Goal: Find specific page/section: Find specific page/section

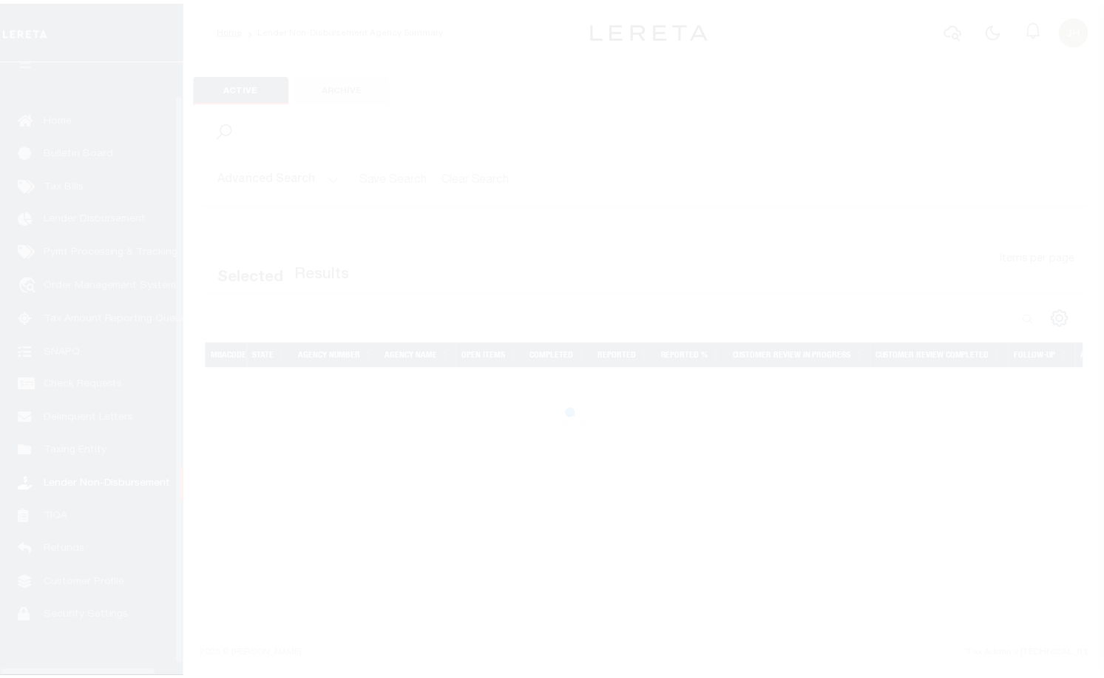
scroll to position [43, 0]
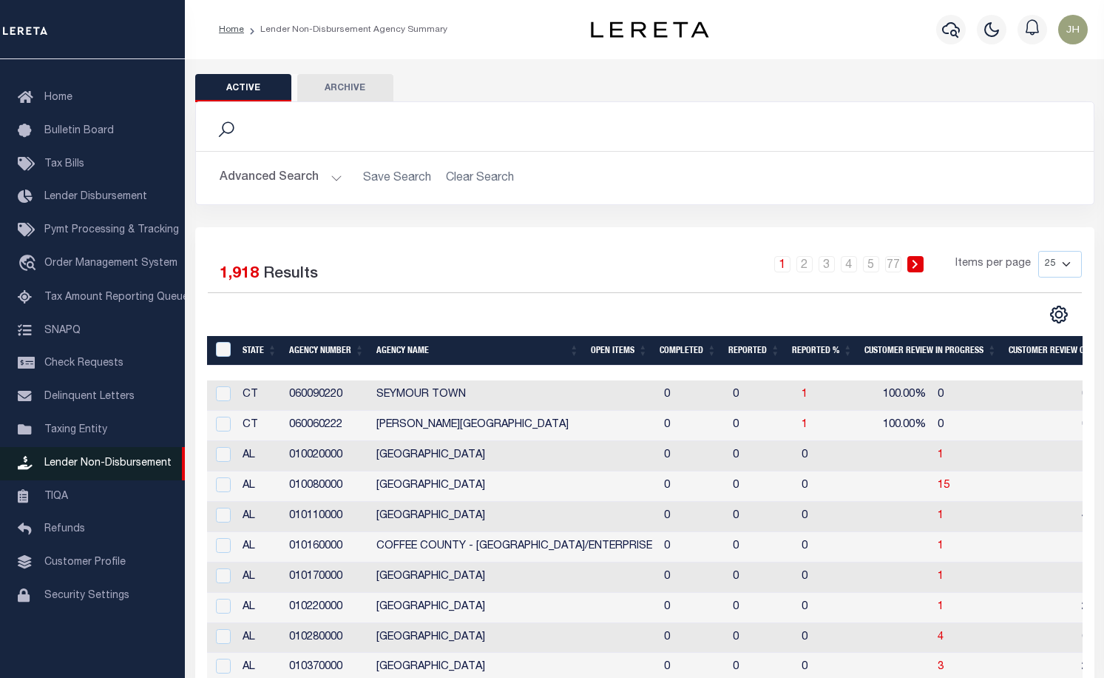
click at [70, 466] on span "Lender Non-Disbursement" at bounding box center [107, 463] width 127 height 10
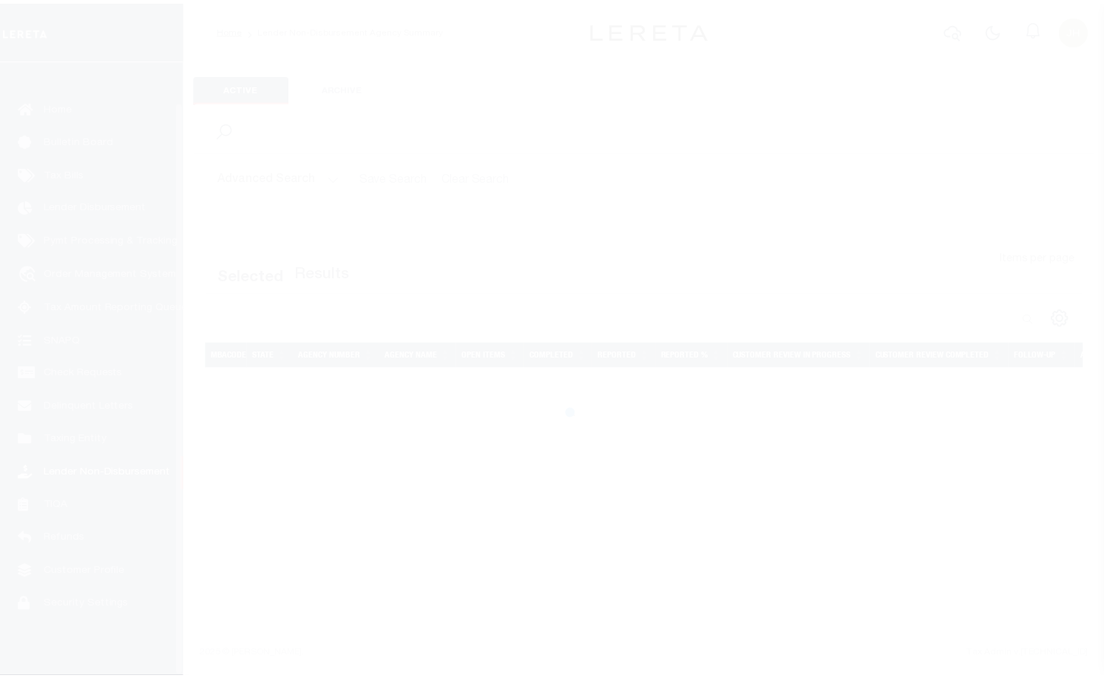
scroll to position [43, 0]
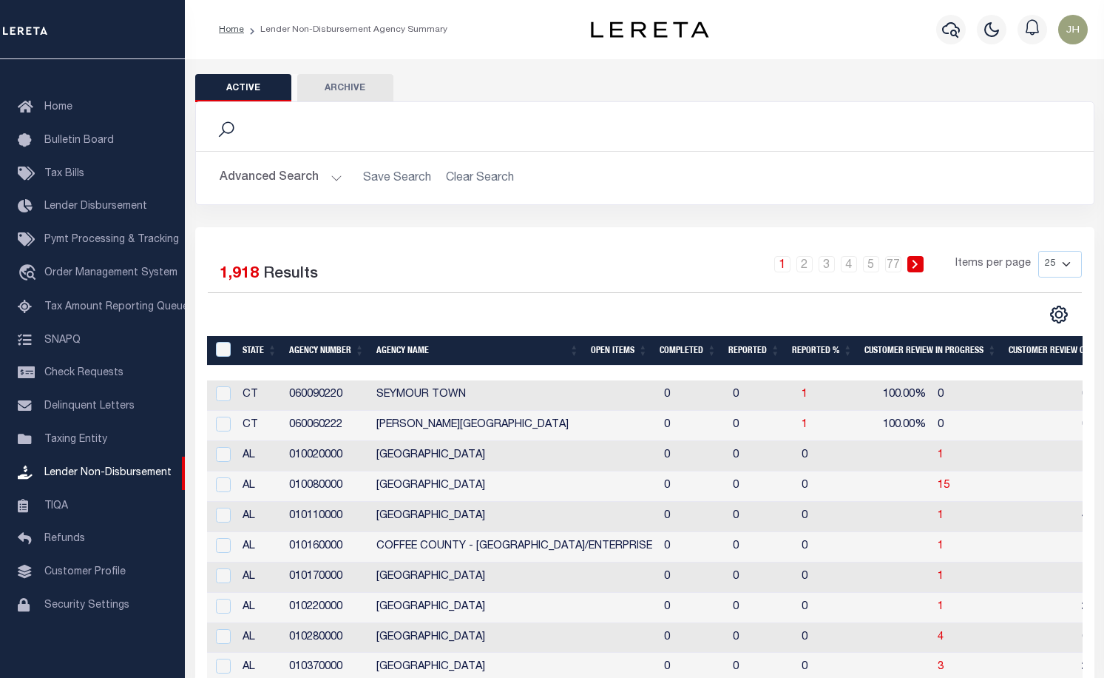
click at [615, 352] on th "Open Items" at bounding box center [619, 351] width 69 height 30
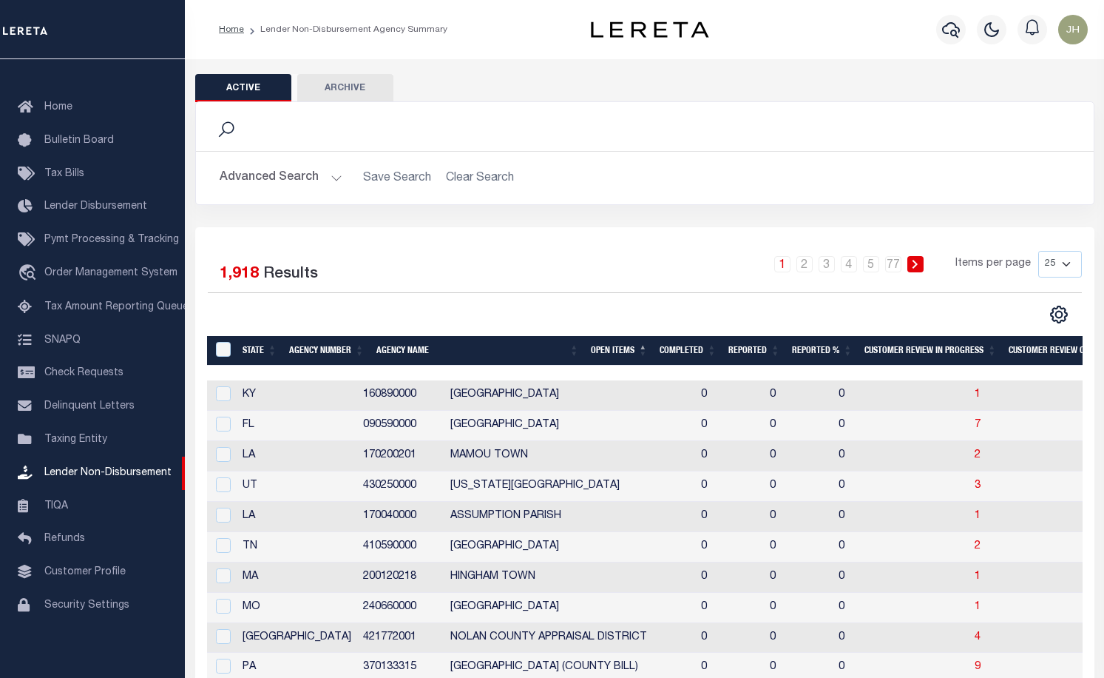
click at [615, 351] on th "Open Items" at bounding box center [619, 351] width 69 height 30
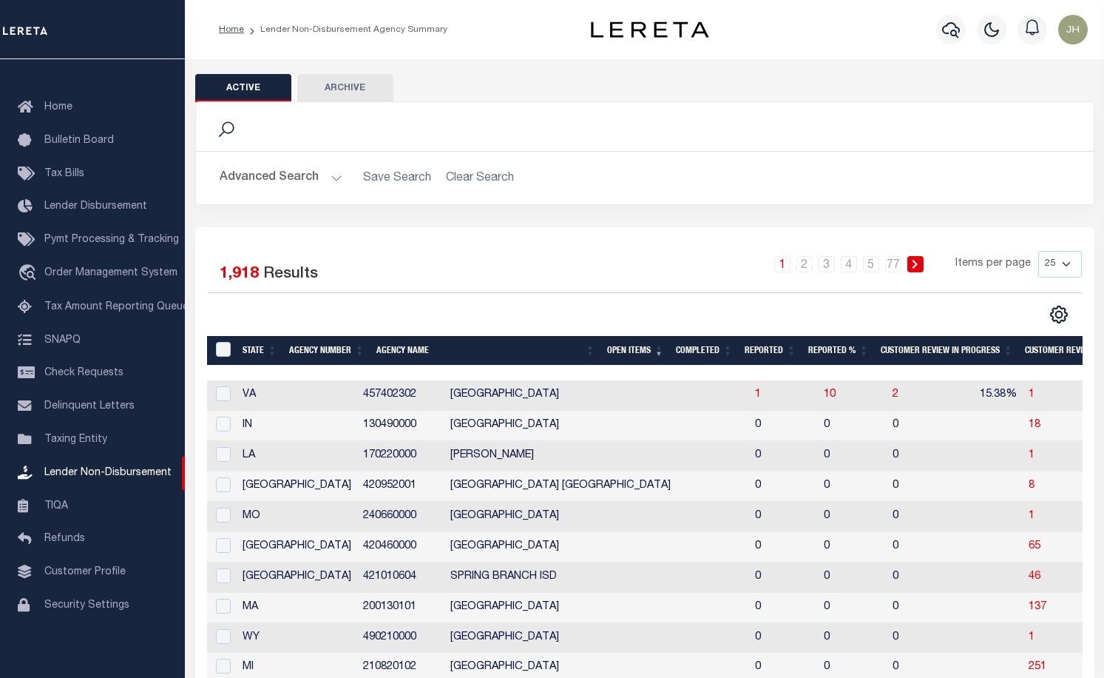
click at [625, 351] on th "Open Items" at bounding box center [635, 351] width 69 height 30
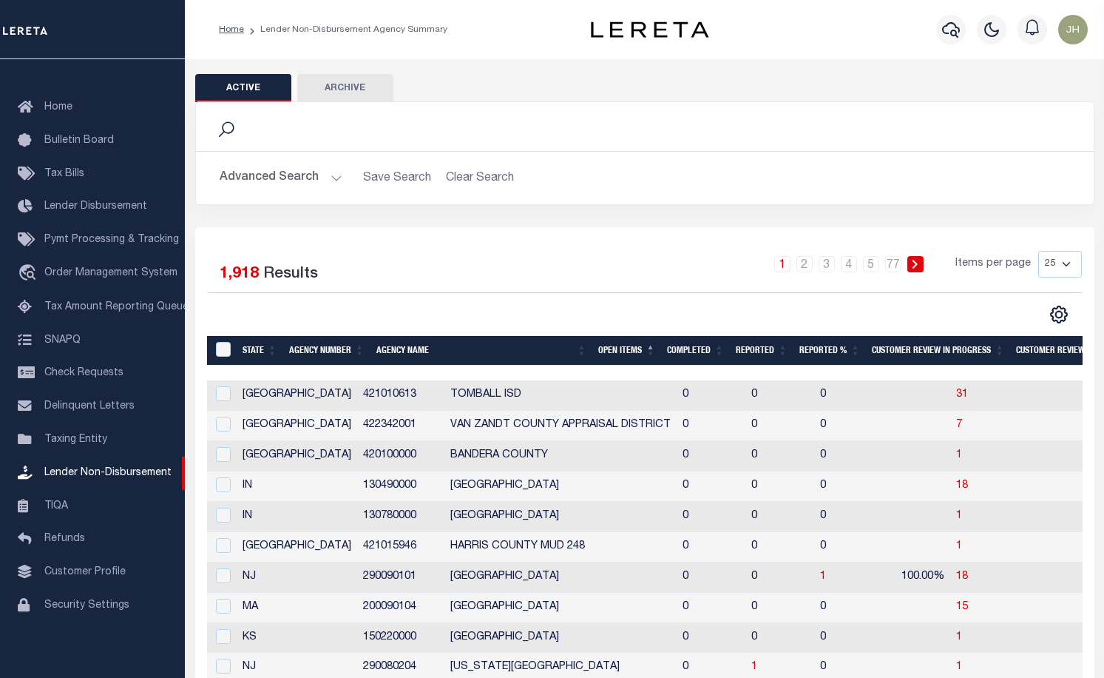
click at [625, 351] on th "Open Items" at bounding box center [627, 351] width 69 height 30
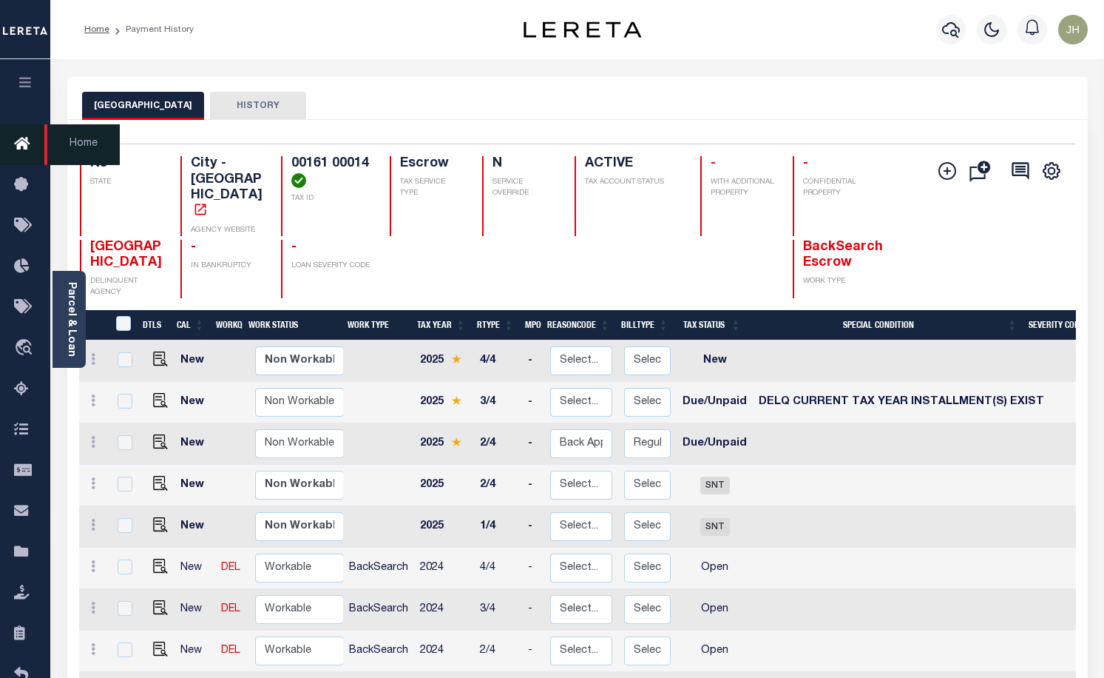
click at [21, 136] on icon at bounding box center [26, 144] width 24 height 18
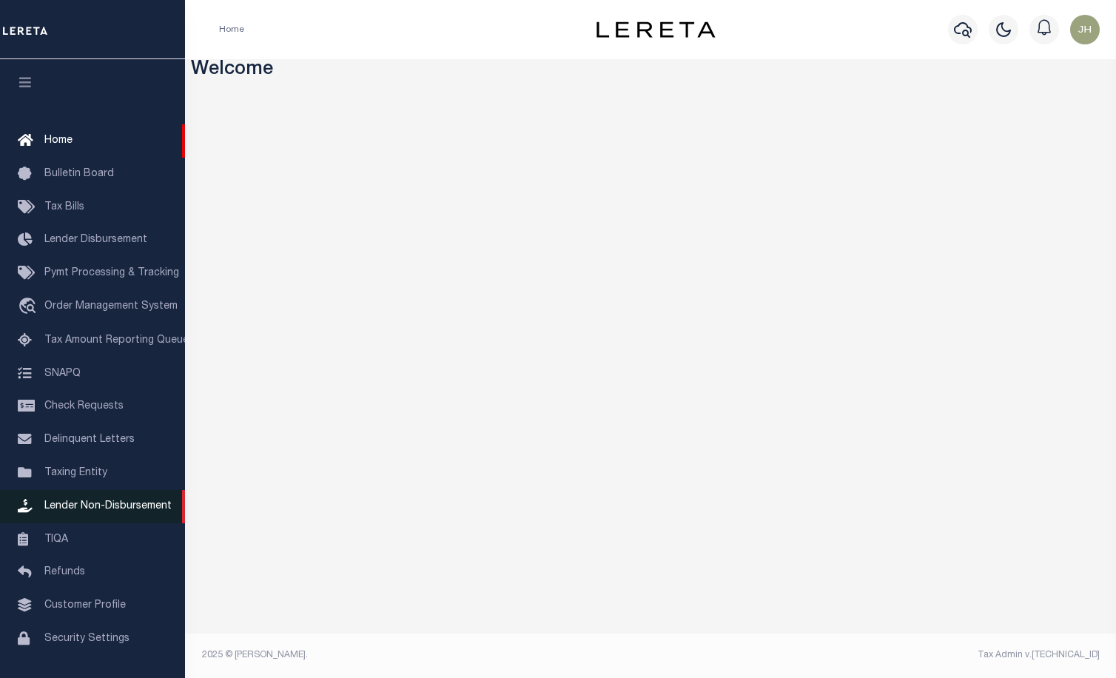
click at [54, 511] on span "Lender Non-Disbursement" at bounding box center [107, 506] width 127 height 10
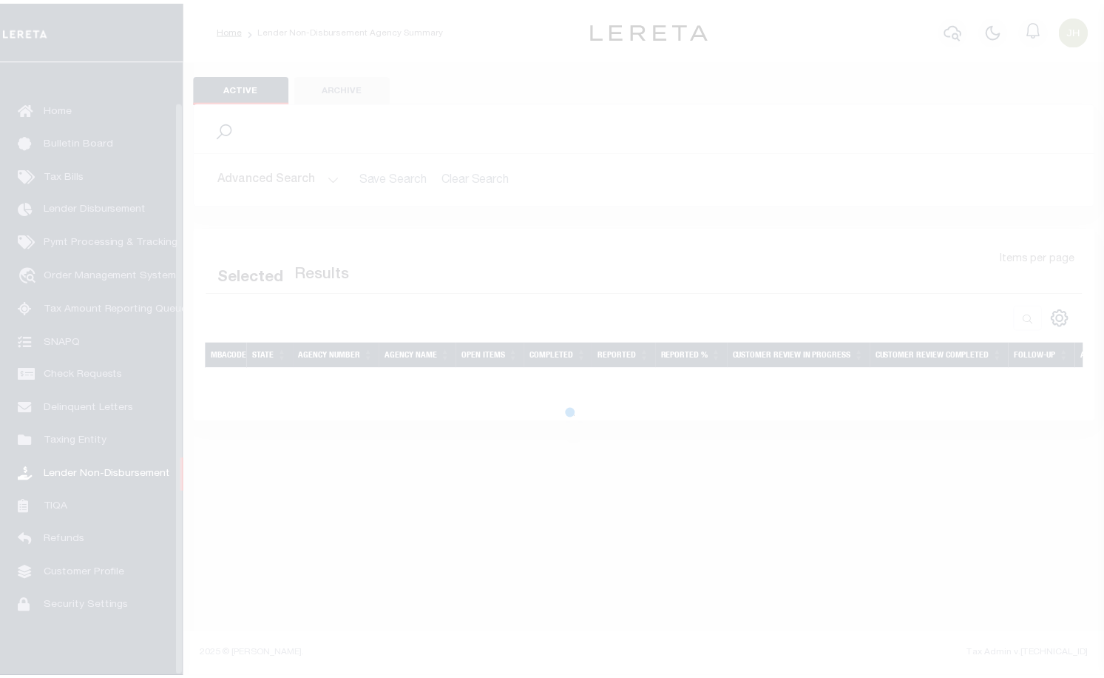
scroll to position [43, 0]
